Goal: Transaction & Acquisition: Purchase product/service

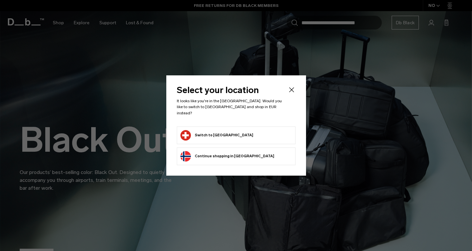
click at [226, 131] on button "Switch to Switzerland" at bounding box center [217, 135] width 73 height 11
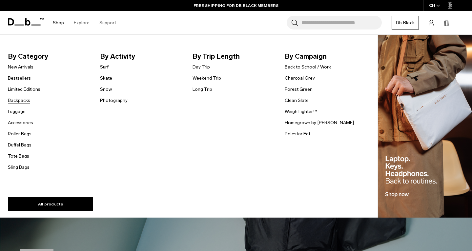
click at [22, 98] on link "Backpacks" at bounding box center [19, 100] width 22 height 7
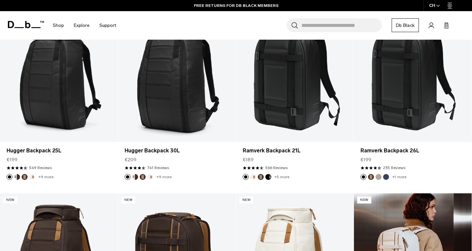
scroll to position [98, 0]
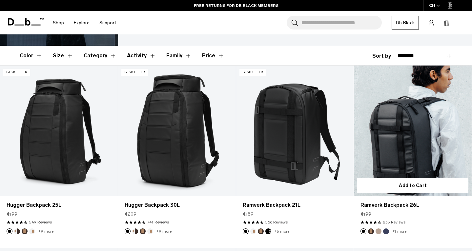
click at [416, 135] on link "Ramverk Backpack 26L" at bounding box center [413, 131] width 118 height 131
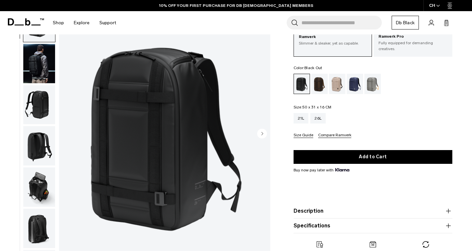
click at [44, 105] on img "button" at bounding box center [39, 104] width 32 height 39
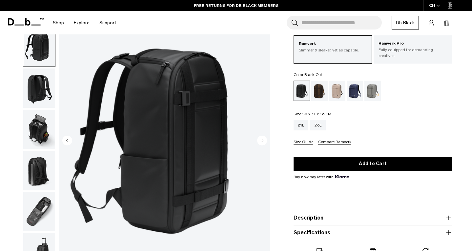
scroll to position [36, 0]
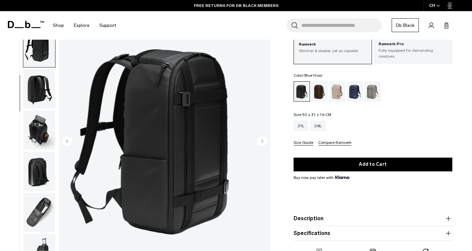
click at [352, 88] on div "Blue Hour" at bounding box center [355, 91] width 17 height 20
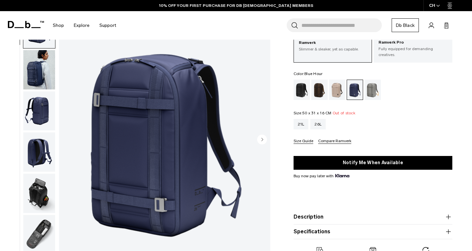
scroll to position [38, 0]
click at [51, 79] on img "button" at bounding box center [39, 69] width 32 height 39
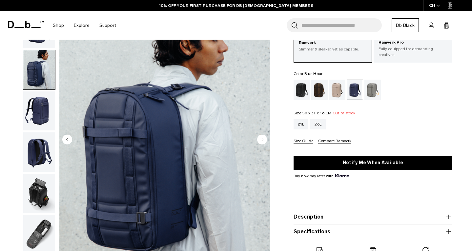
scroll to position [42, 0]
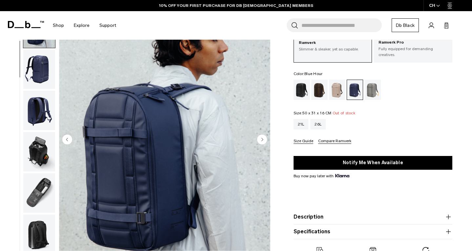
click at [43, 148] on img "button" at bounding box center [39, 151] width 32 height 39
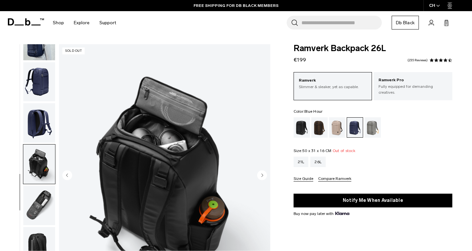
scroll to position [0, 0]
